Goal: Information Seeking & Learning: Learn about a topic

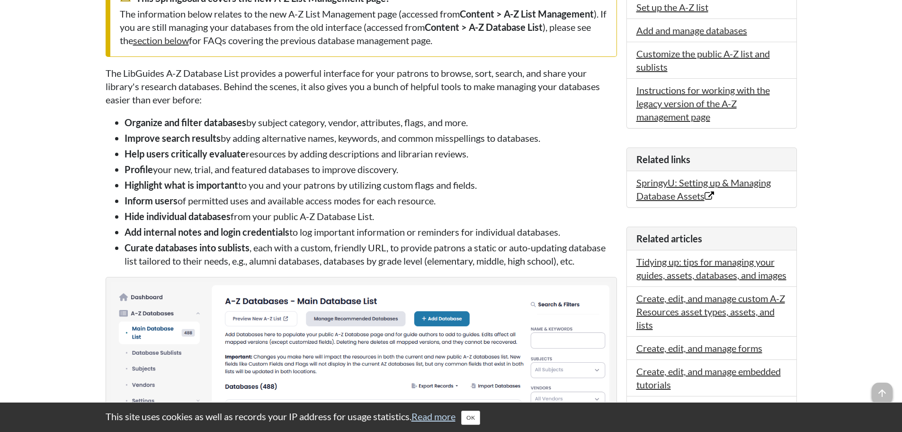
scroll to position [90, 0]
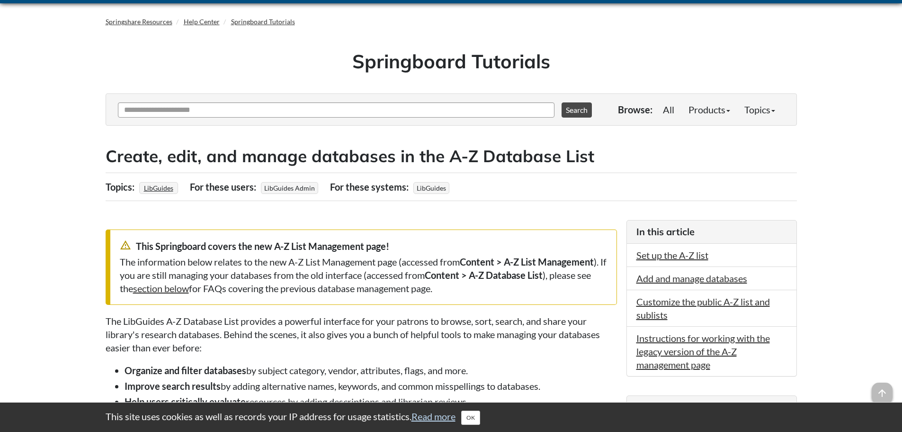
scroll to position [0, 0]
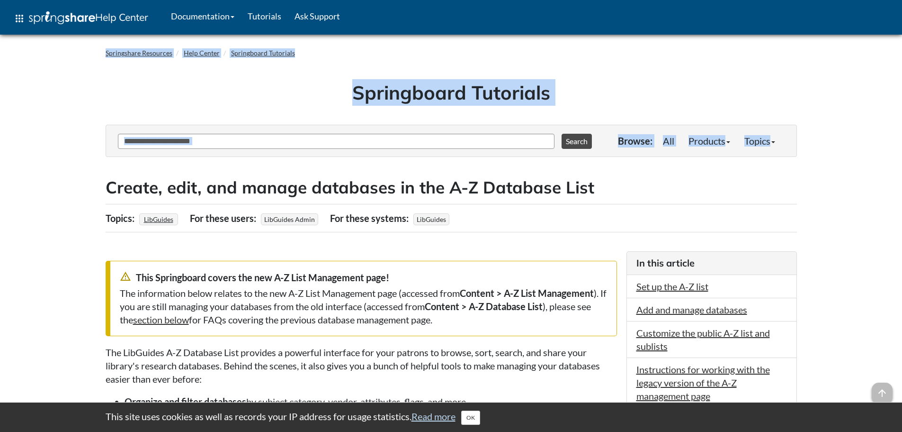
drag, startPoint x: 901, startPoint y: 35, endPoint x: 905, endPoint y: -7, distance: 42.3
click at [233, 143] on input "Ask Another Question" at bounding box center [336, 141] width 437 height 15
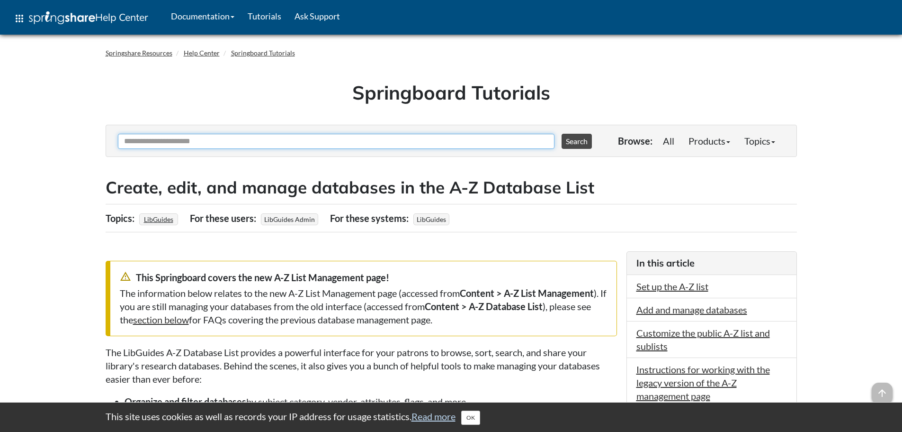
drag, startPoint x: 228, startPoint y: 143, endPoint x: 153, endPoint y: 140, distance: 74.4
click at [153, 140] on input "Ask Another Question" at bounding box center [336, 141] width 437 height 15
paste input "**********"
type input "**********"
click at [574, 139] on button "Search" at bounding box center [577, 141] width 30 height 15
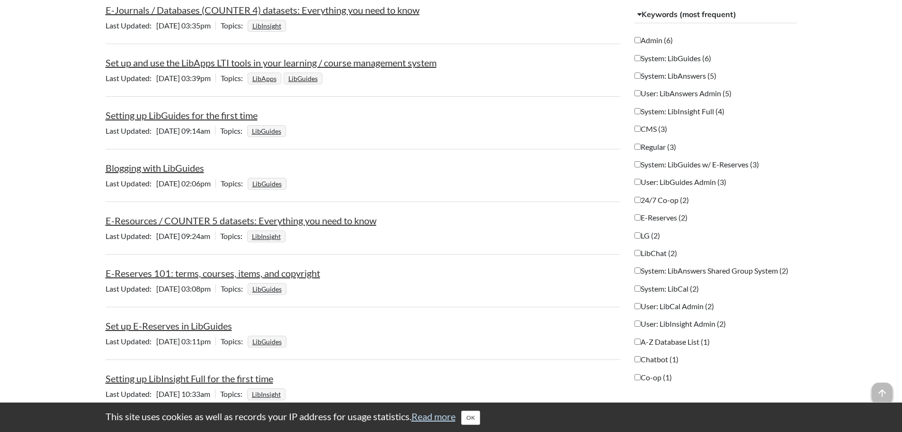
scroll to position [568, 0]
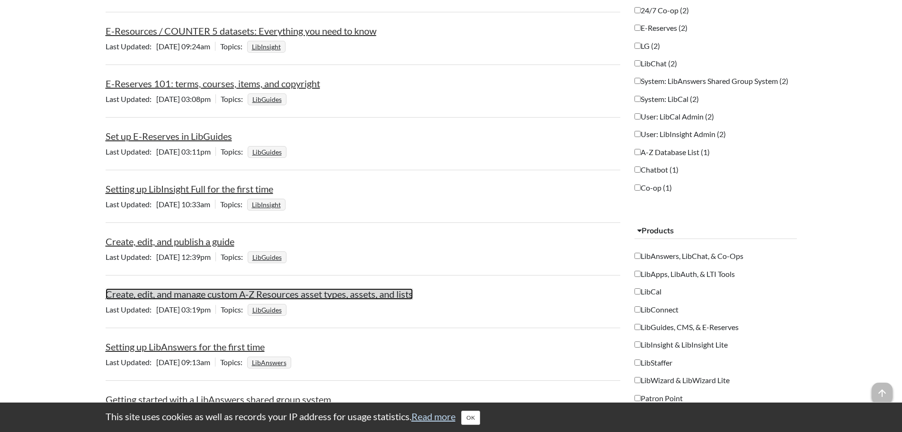
click at [292, 289] on link "Create, edit, and manage custom A-Z Resources asset types, assets, and lists" at bounding box center [259, 293] width 307 height 11
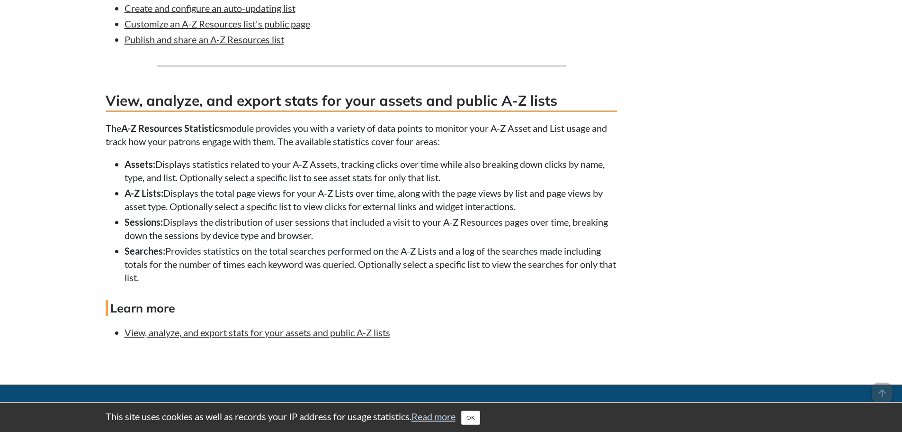
scroll to position [2711, 0]
